Goal: Task Accomplishment & Management: Complete application form

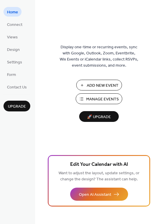
click at [93, 85] on span "Add New Event" at bounding box center [103, 86] width 32 height 6
click at [103, 85] on span "Add New Event" at bounding box center [103, 86] width 32 height 6
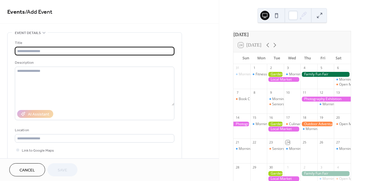
click at [57, 50] on input "text" at bounding box center [95, 51] width 160 height 8
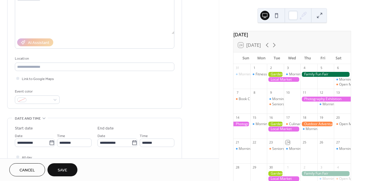
scroll to position [83, 0]
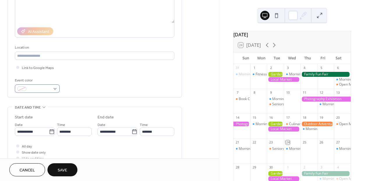
type input "**********"
click at [56, 90] on div at bounding box center [37, 88] width 45 height 8
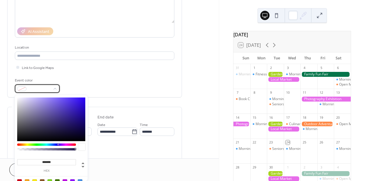
scroll to position [115, 0]
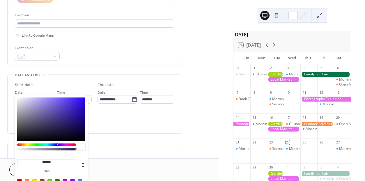
click at [50, 179] on div at bounding box center [49, 181] width 5 height 5
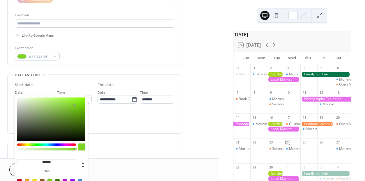
type input "*******"
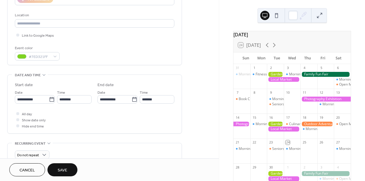
click at [121, 126] on div "All day Show date only Hide end time" at bounding box center [95, 120] width 160 height 18
click at [72, 101] on input "********" at bounding box center [74, 99] width 35 height 8
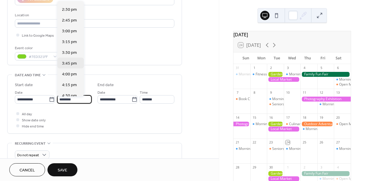
scroll to position [628, 0]
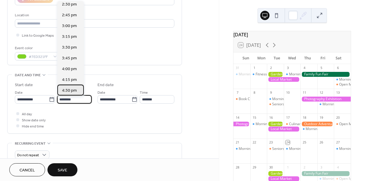
click at [70, 88] on span "4:30 pm" at bounding box center [69, 91] width 15 height 6
type input "*******"
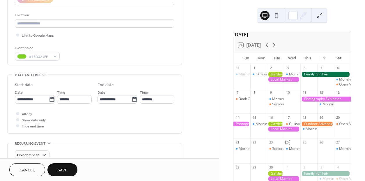
type input "*******"
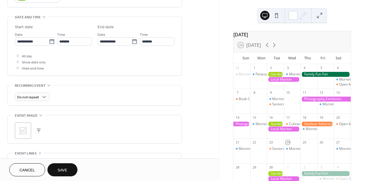
scroll to position [184, 0]
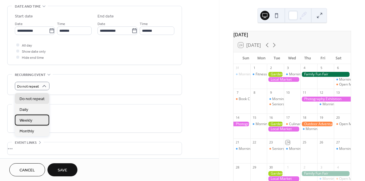
click at [38, 117] on div "Weekly" at bounding box center [32, 120] width 34 height 11
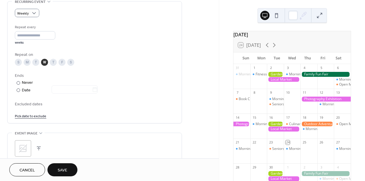
scroll to position [260, 0]
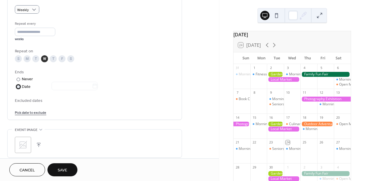
click at [17, 88] on div at bounding box center [18, 86] width 3 height 3
click at [97, 88] on icon at bounding box center [95, 86] width 4 height 5
click at [92, 90] on input "text" at bounding box center [72, 86] width 40 height 8
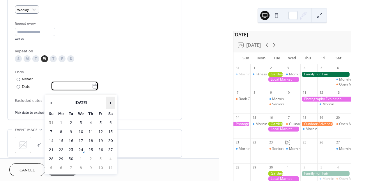
click at [110, 104] on span "›" at bounding box center [110, 103] width 9 height 12
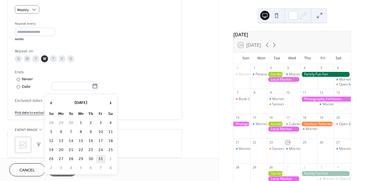
click at [102, 159] on td "31" at bounding box center [100, 159] width 9 height 8
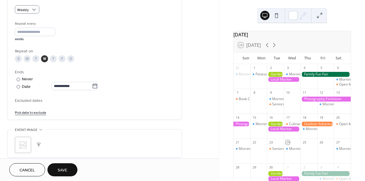
type input "**********"
click at [39, 115] on link "Pick date to exclude" at bounding box center [30, 112] width 31 height 6
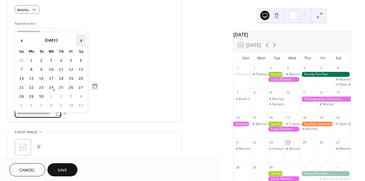
click at [82, 39] on span "›" at bounding box center [81, 41] width 9 height 12
click at [53, 80] on td "15" at bounding box center [51, 79] width 9 height 8
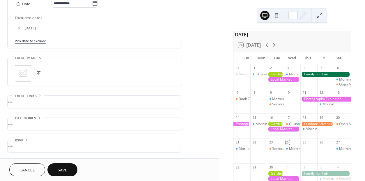
scroll to position [346, 0]
click at [68, 167] on button "Save" at bounding box center [62, 169] width 30 height 13
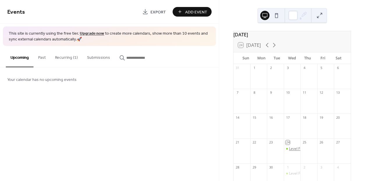
click at [292, 151] on div "Level Four" at bounding box center [297, 148] width 17 height 5
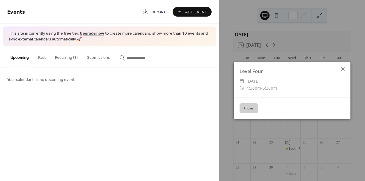
click at [344, 70] on icon at bounding box center [342, 68] width 3 height 3
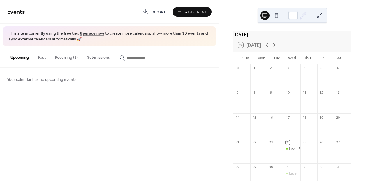
click at [67, 56] on button "Recurring (1)" at bounding box center [66, 56] width 32 height 21
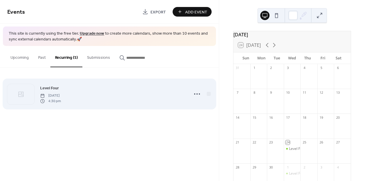
click at [18, 95] on icon at bounding box center [20, 94] width 7 height 7
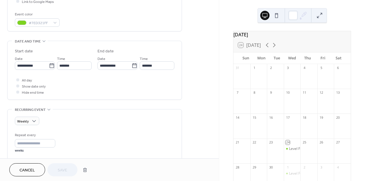
scroll to position [110, 0]
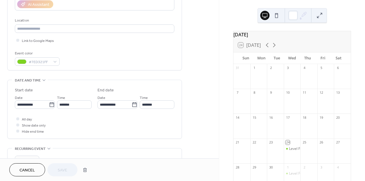
click at [277, 16] on button at bounding box center [276, 15] width 9 height 9
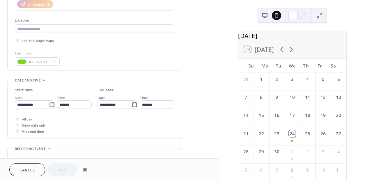
click at [266, 15] on button at bounding box center [264, 15] width 9 height 9
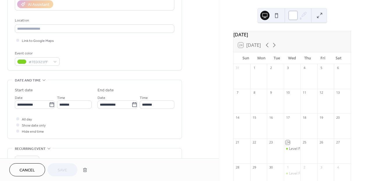
click at [294, 16] on div at bounding box center [293, 15] width 9 height 9
click at [321, 15] on button at bounding box center [319, 15] width 9 height 9
